Goal: Task Accomplishment & Management: Complete application form

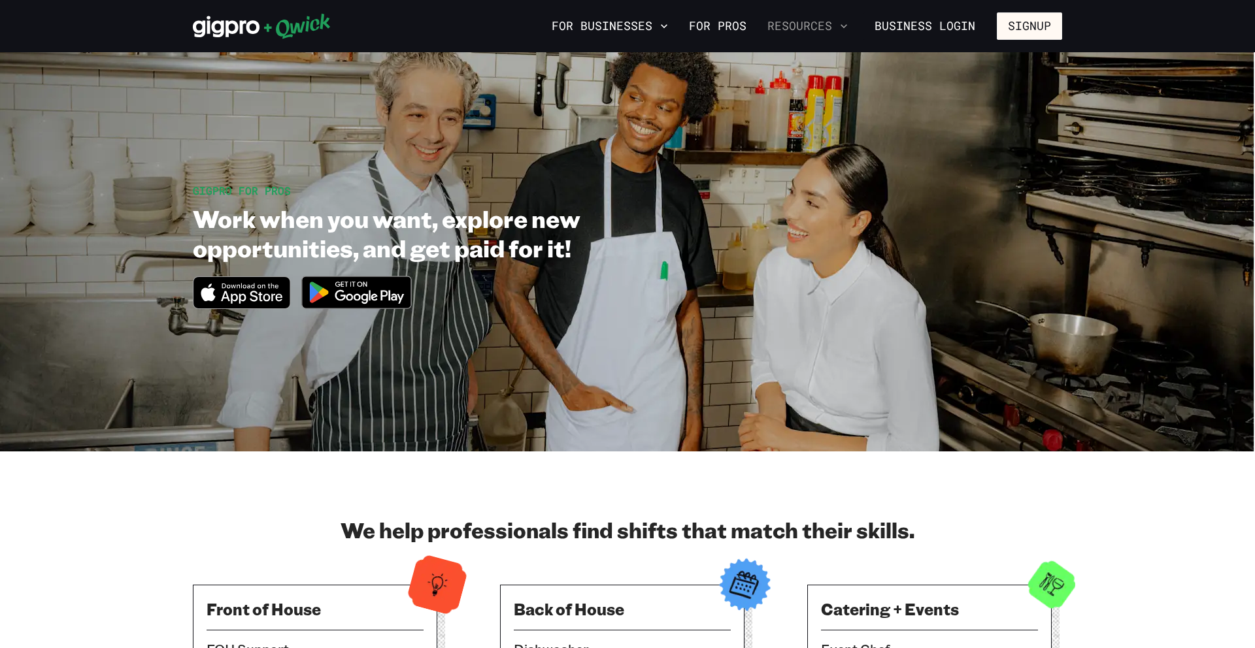
click at [819, 18] on button "Resources" at bounding box center [807, 26] width 91 height 22
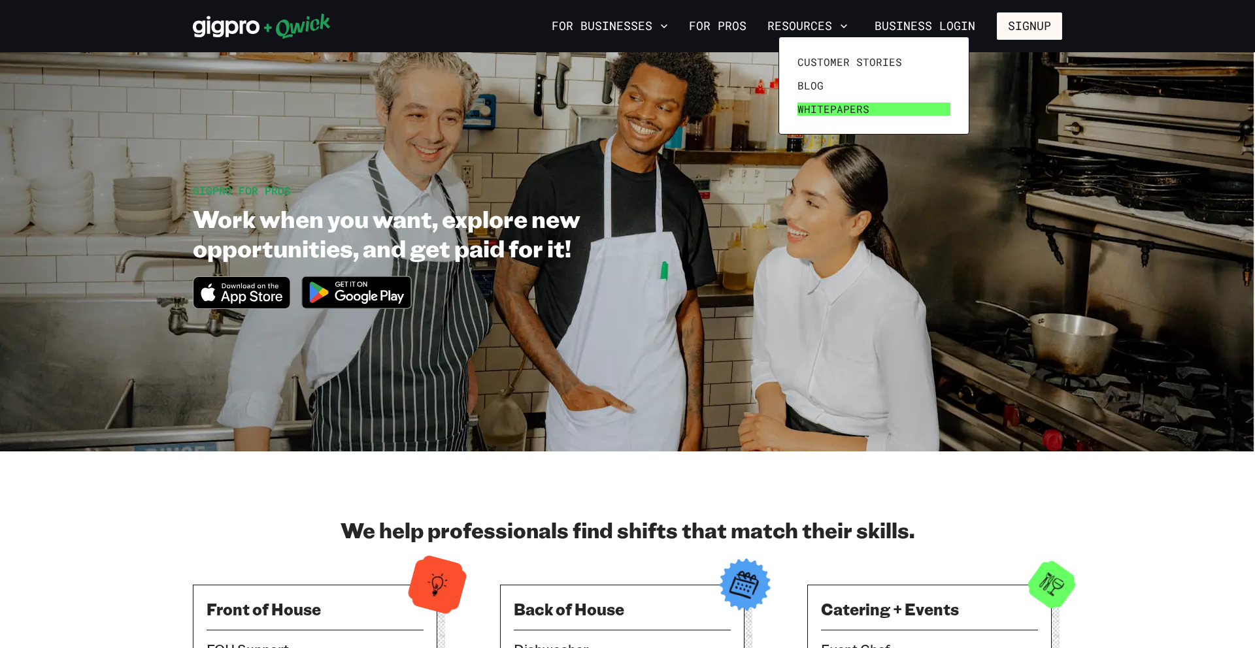
click at [819, 109] on span "Whitepapers" at bounding box center [833, 109] width 72 height 13
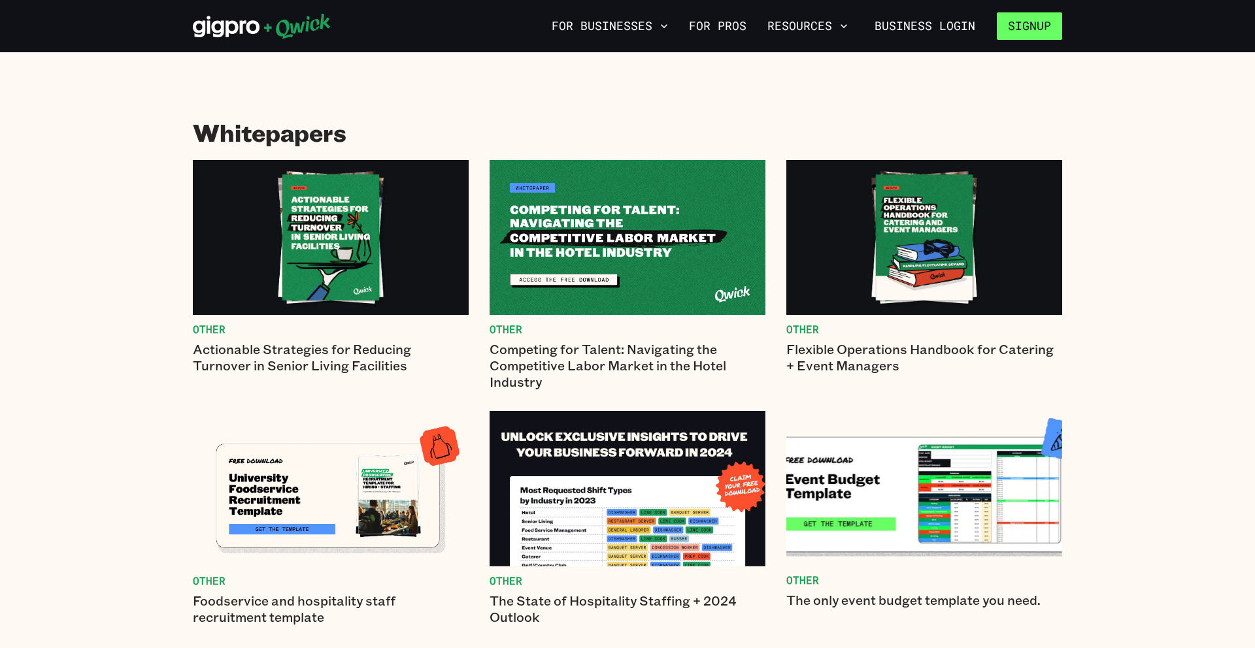
click at [1017, 28] on button "Signup" at bounding box center [1028, 25] width 65 height 27
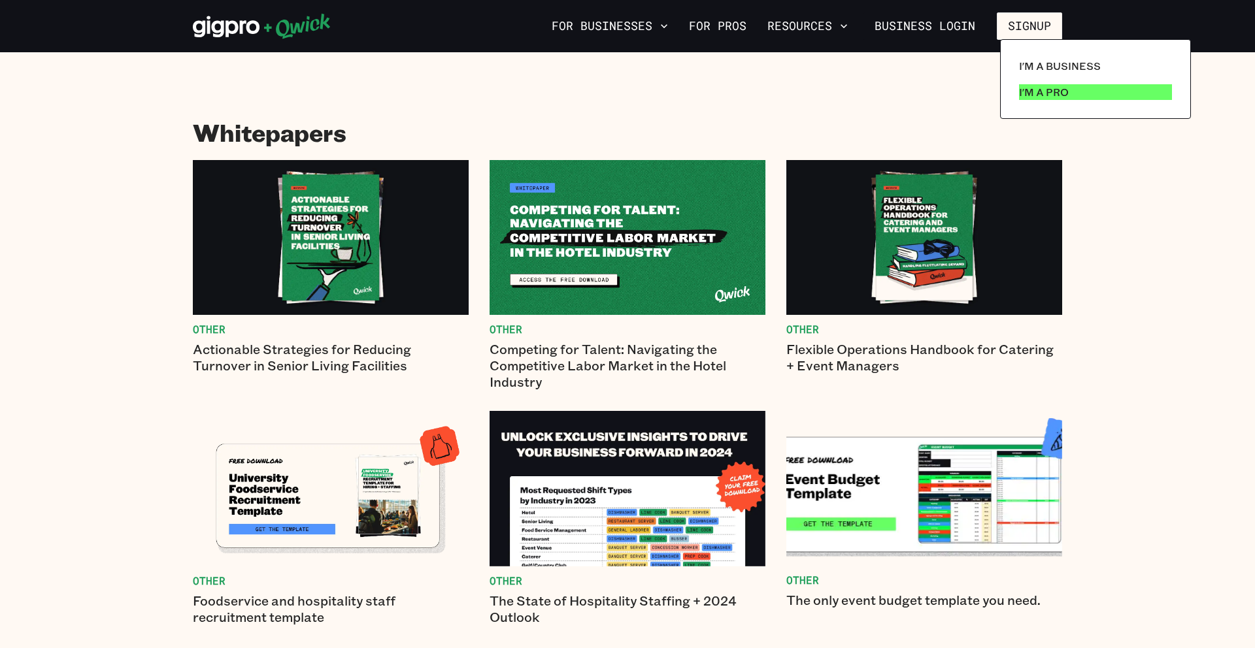
click at [1044, 90] on p "I'm a Pro" at bounding box center [1044, 92] width 50 height 16
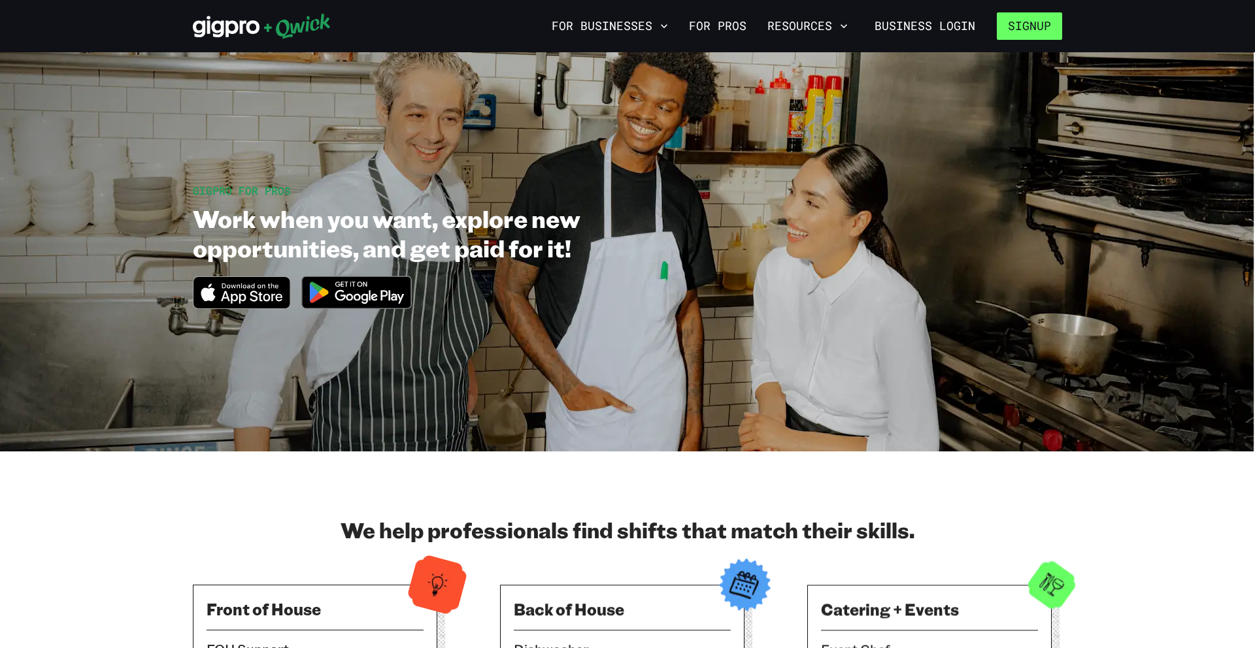
click at [1049, 14] on button "Signup" at bounding box center [1028, 25] width 65 height 27
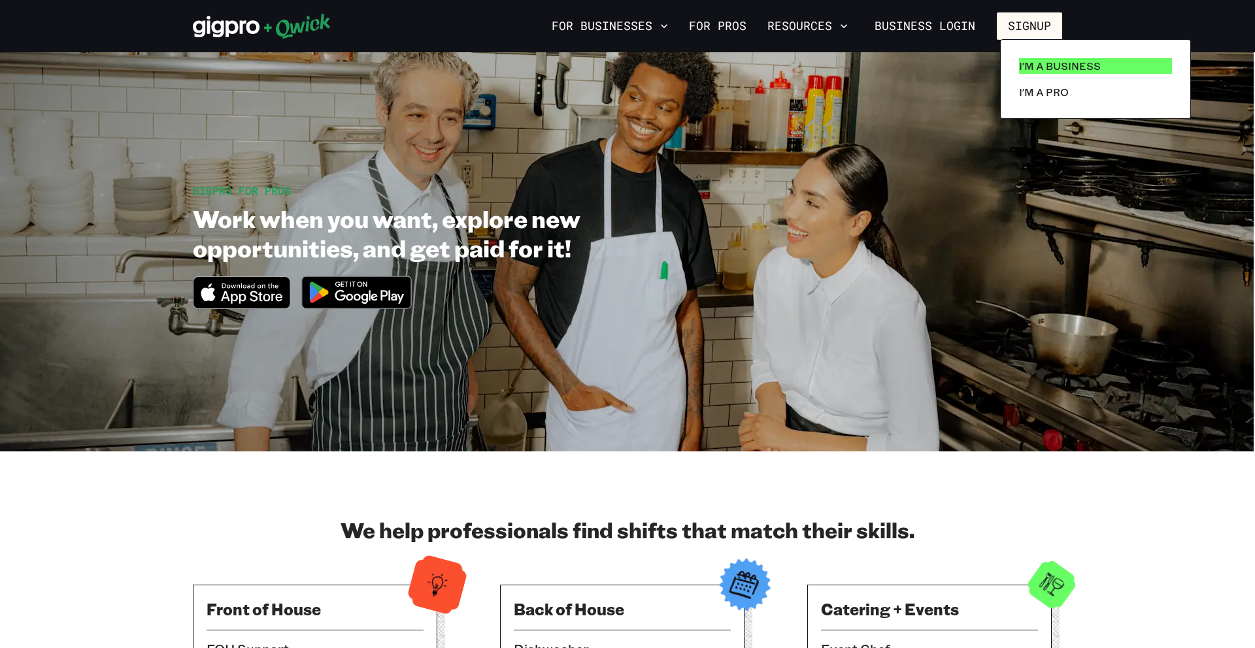
click at [1079, 69] on p "I'm a Business" at bounding box center [1060, 66] width 82 height 16
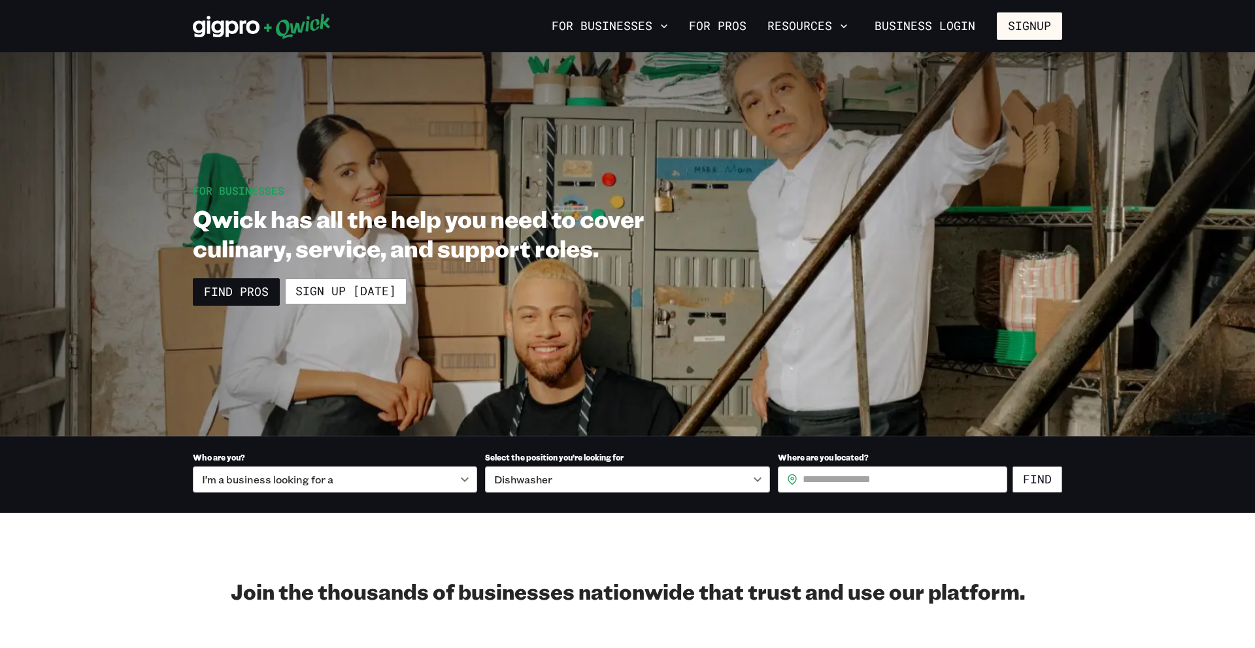
click at [849, 476] on input "Where are you located?" at bounding box center [904, 480] width 205 height 26
type input "*****"
click at [1034, 476] on button "Find" at bounding box center [1037, 480] width 50 height 26
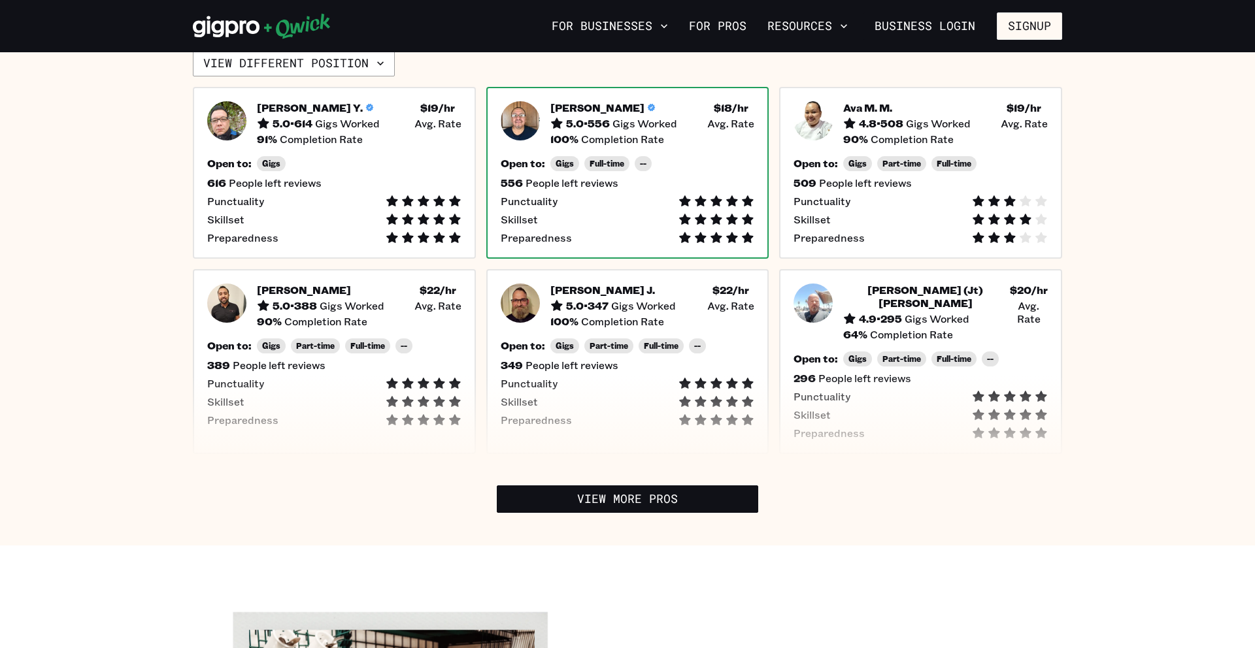
scroll to position [131, 0]
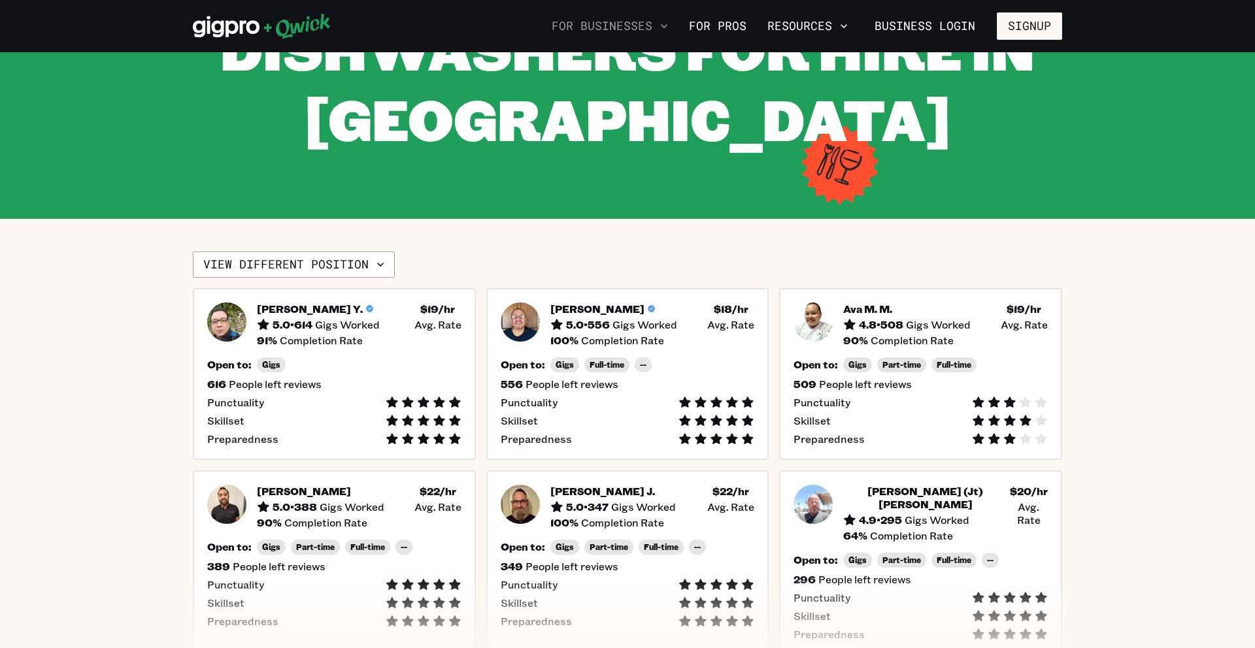
click at [631, 18] on button "For Businesses" at bounding box center [609, 26] width 127 height 22
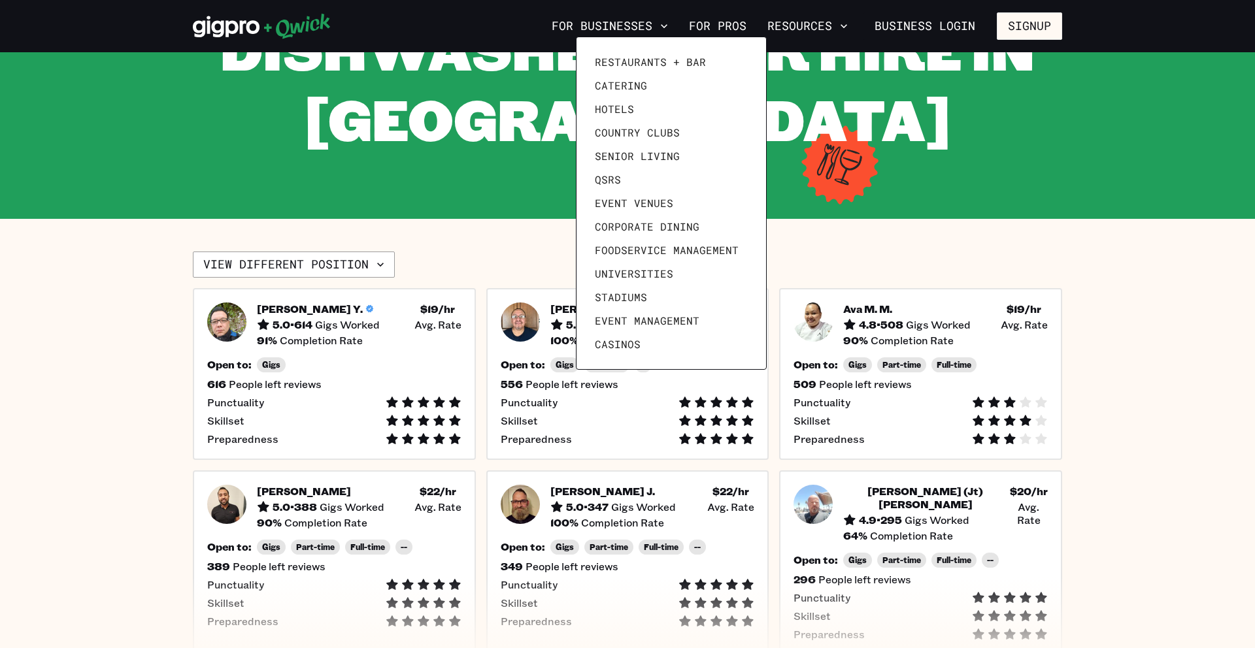
click at [936, 24] on div at bounding box center [627, 324] width 1255 height 648
